Goal: Communication & Community: Ask a question

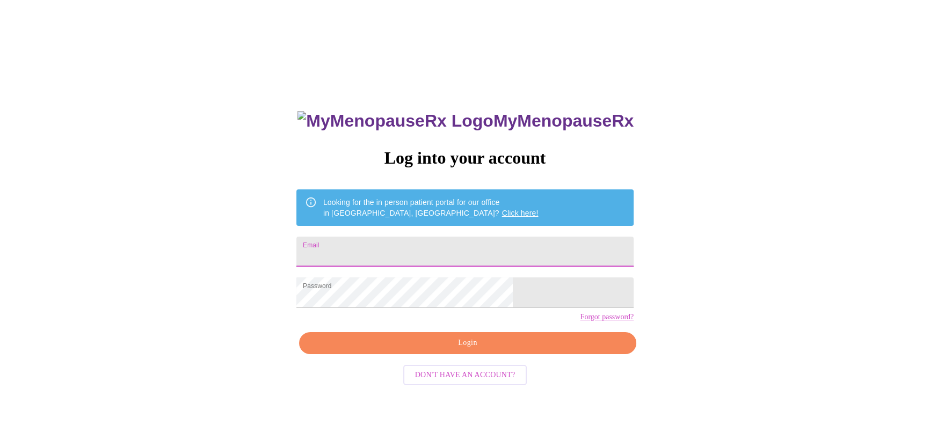
click at [393, 250] on input "Email" at bounding box center [464, 252] width 337 height 30
type input "[EMAIL_ADDRESS][DOMAIN_NAME]"
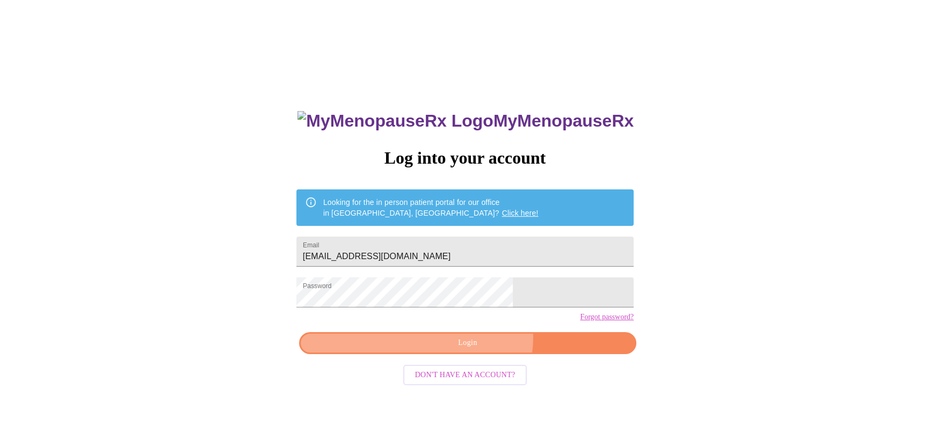
click at [476, 350] on span "Login" at bounding box center [467, 343] width 312 height 13
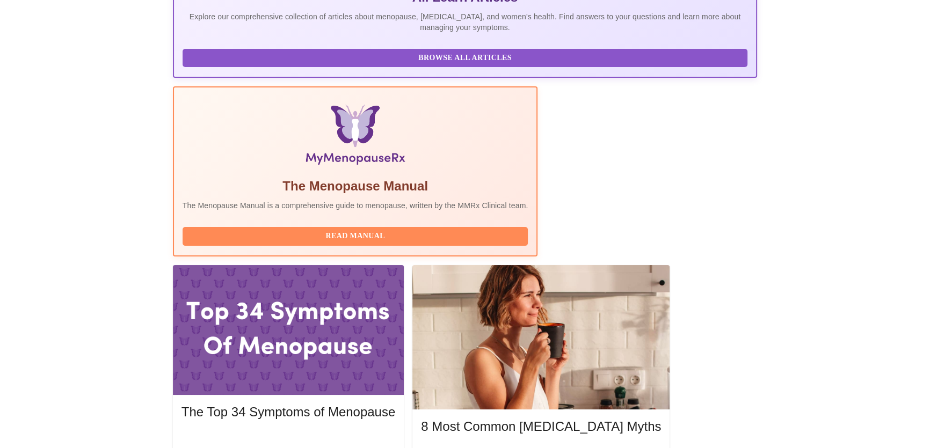
scroll to position [259, 0]
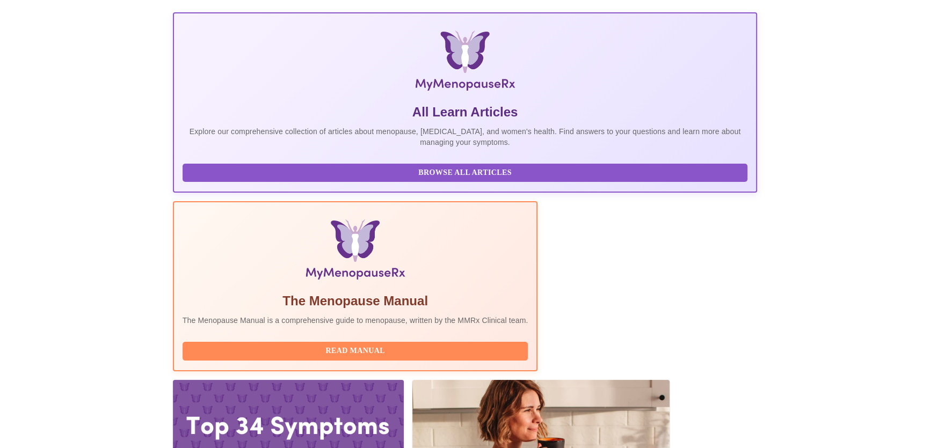
scroll to position [0, 0]
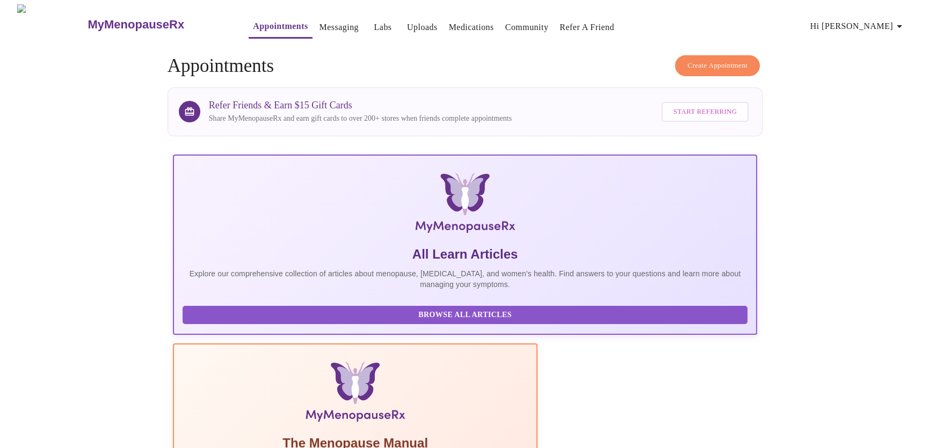
click at [902, 20] on icon "button" at bounding box center [899, 26] width 13 height 13
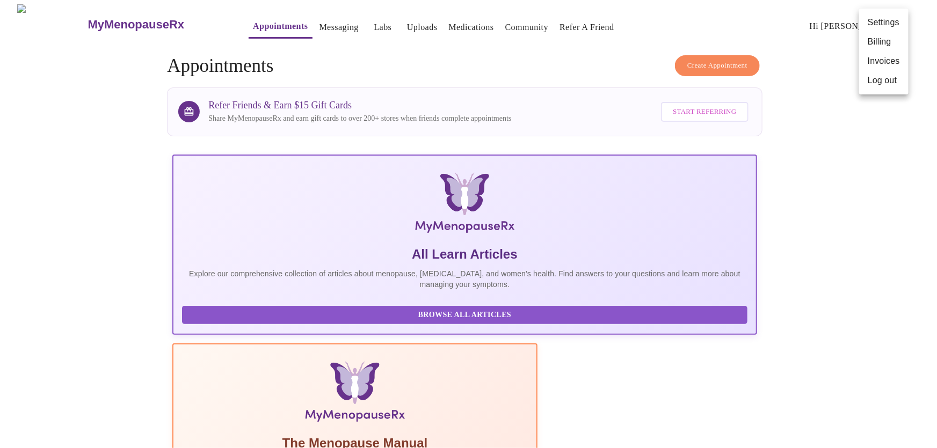
click at [888, 206] on div at bounding box center [468, 224] width 937 height 448
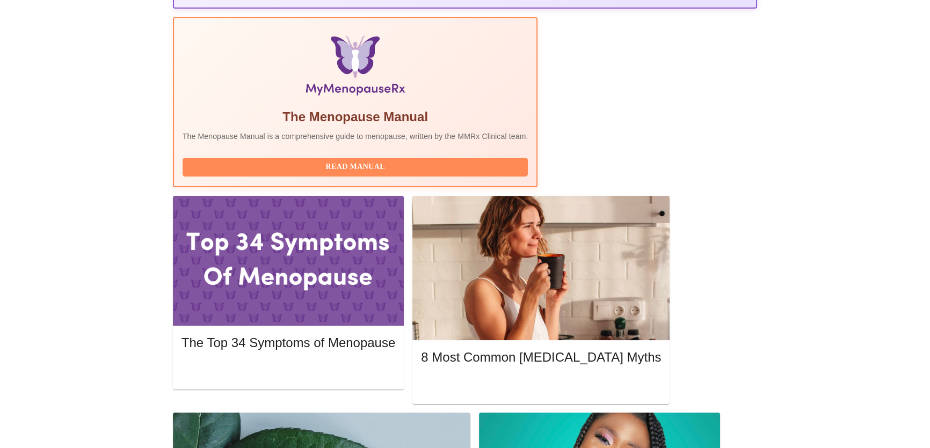
scroll to position [355, 0]
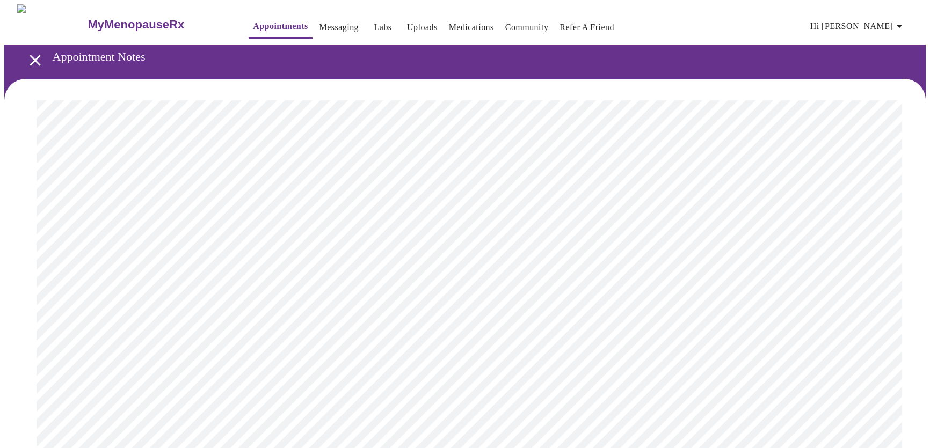
click at [319, 22] on link "Messaging" at bounding box center [338, 27] width 39 height 15
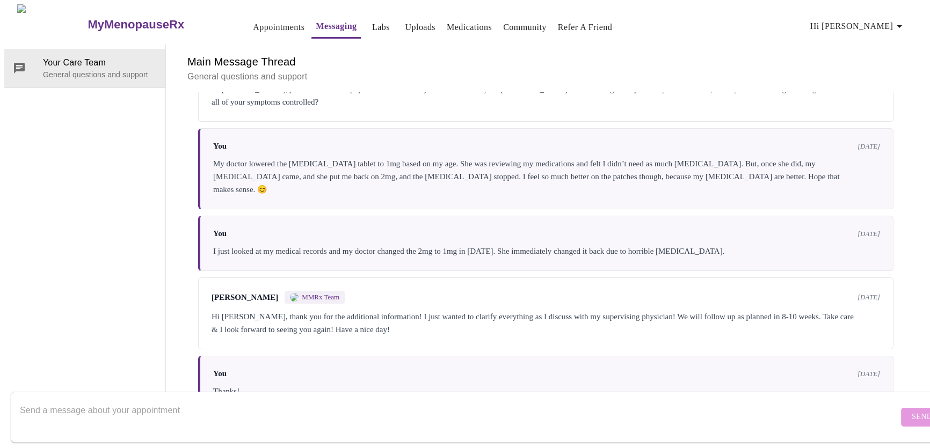
scroll to position [94, 0]
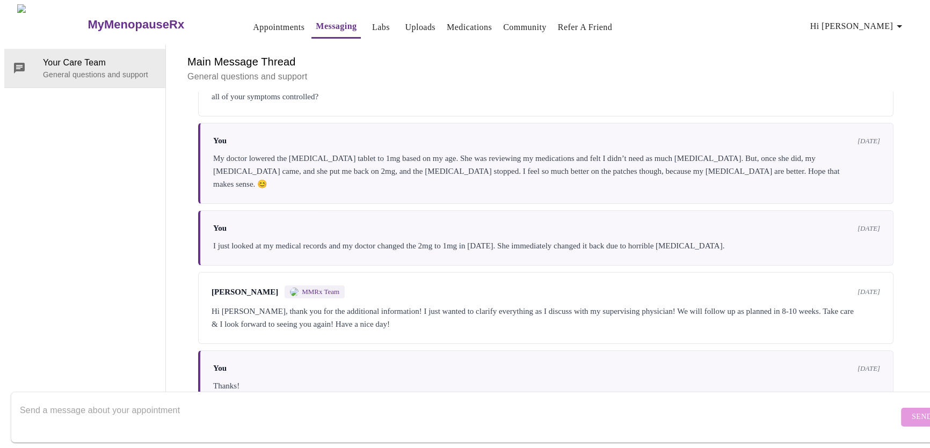
click at [144, 401] on textarea "Send a message about your appointment" at bounding box center [459, 417] width 878 height 34
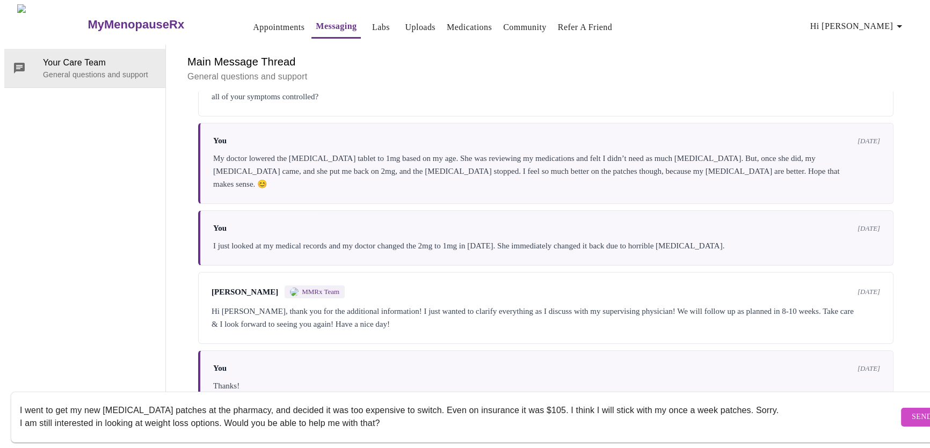
scroll to position [6, 0]
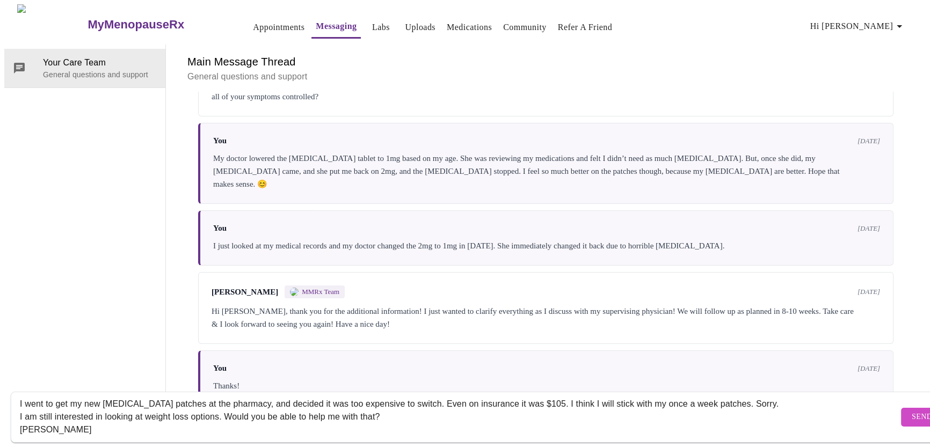
type textarea "I went to get my new [MEDICAL_DATA] patches at the pharmacy, and decided it was…"
drag, startPoint x: 886, startPoint y: 405, endPoint x: 878, endPoint y: 408, distance: 8.2
click at [912, 411] on span "Send" at bounding box center [922, 417] width 20 height 13
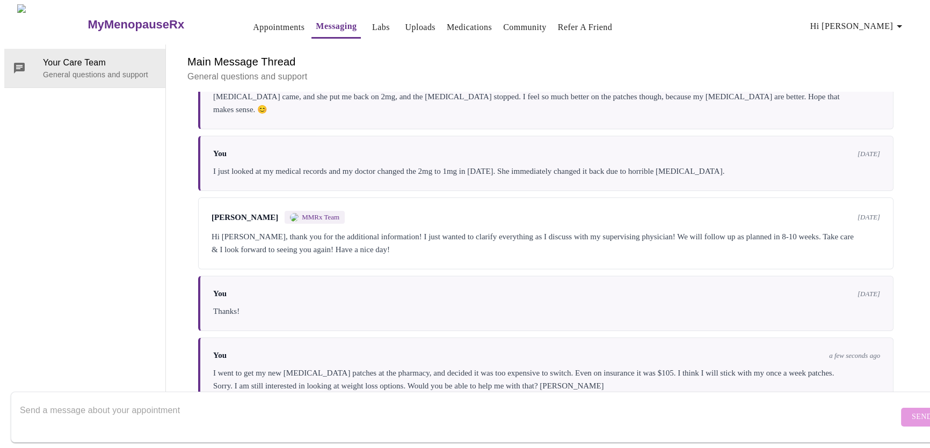
scroll to position [172, 0]
